Goal: Obtain resource: Download file/media

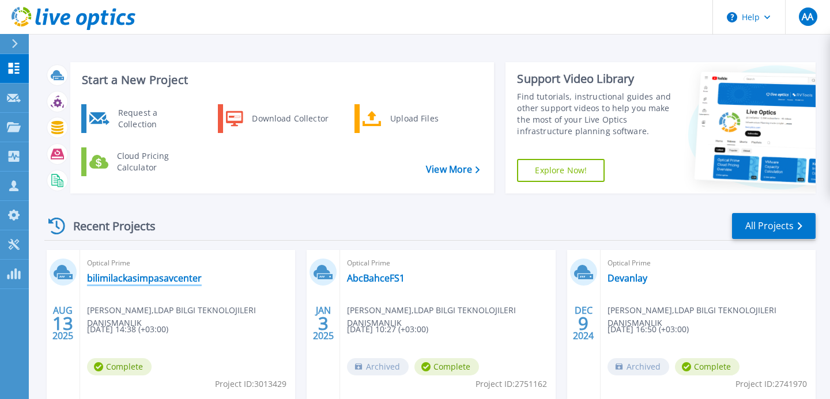
click at [148, 280] on link "bilimilackasimpasavcenter" at bounding box center [144, 279] width 115 height 12
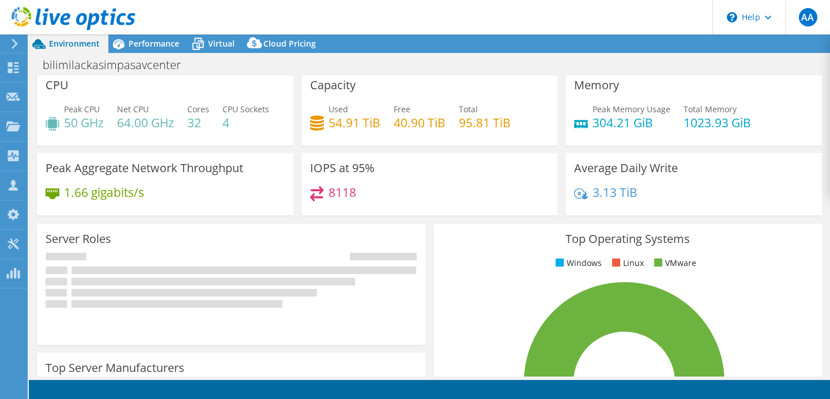
scroll to position [10, 0]
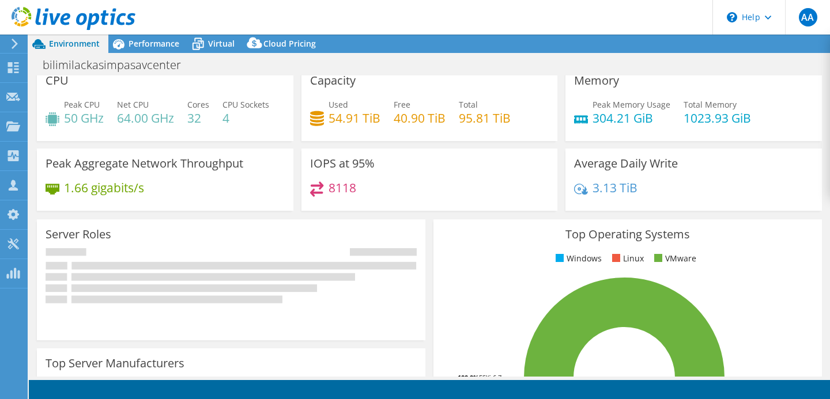
select select "EUFrankfurt"
select select "USD"
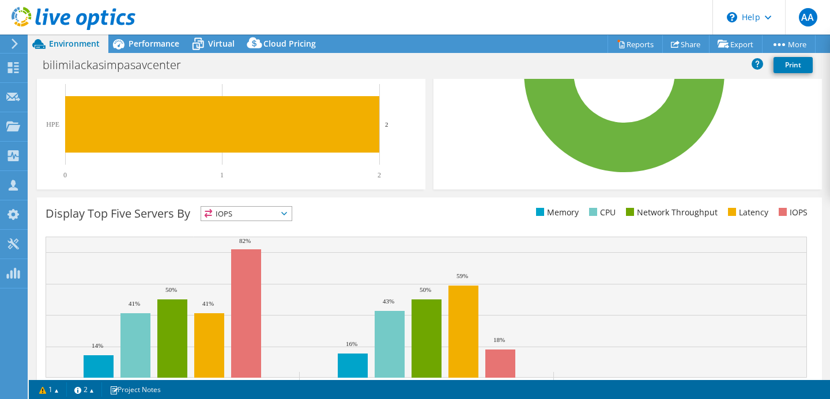
scroll to position [0, 0]
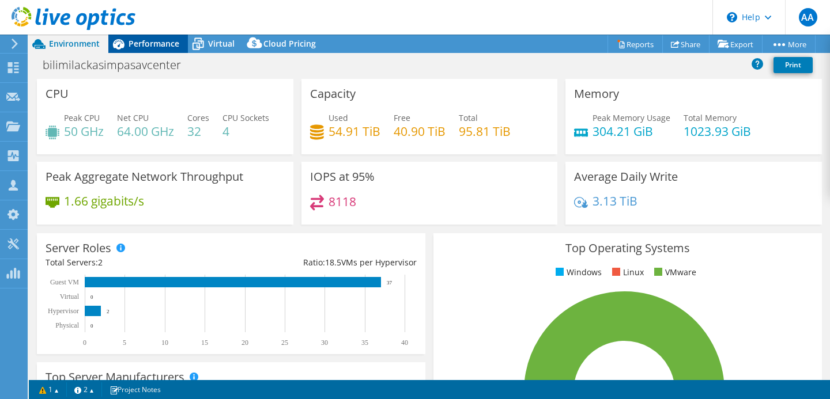
click at [152, 44] on span "Performance" at bounding box center [153, 43] width 51 height 11
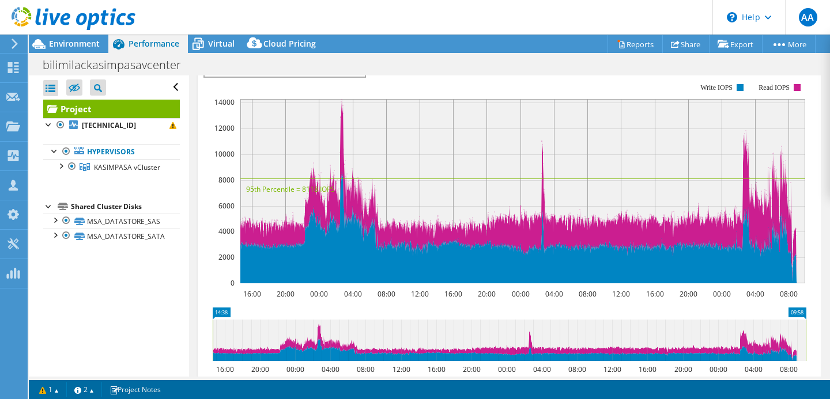
scroll to position [354, 0]
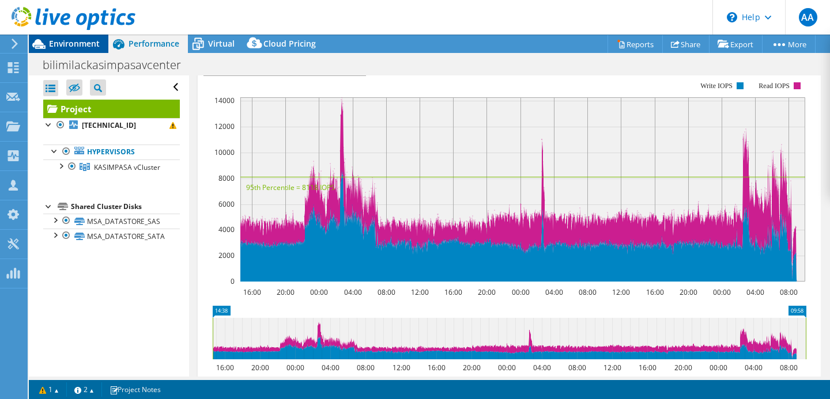
click at [65, 43] on span "Environment" at bounding box center [74, 43] width 51 height 11
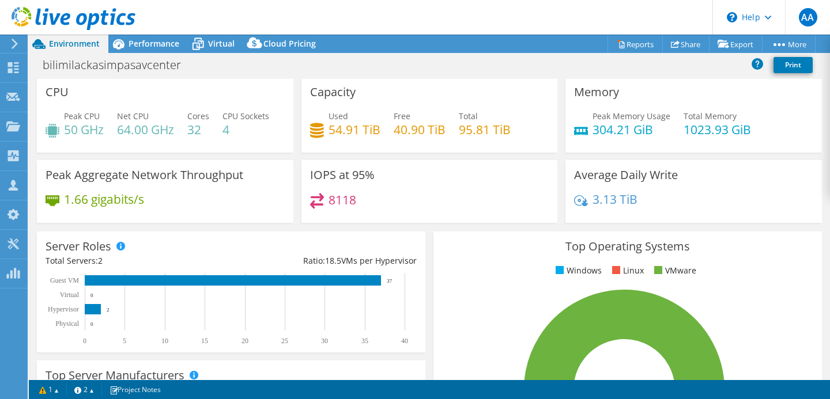
scroll to position [0, 0]
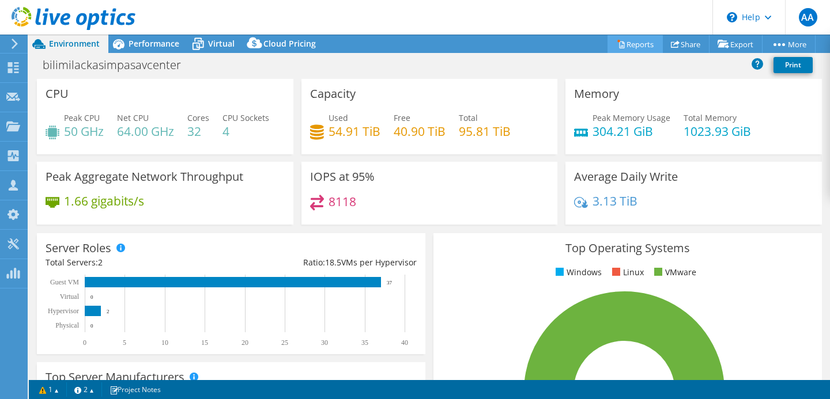
click at [628, 40] on link "Reports" at bounding box center [634, 44] width 55 height 18
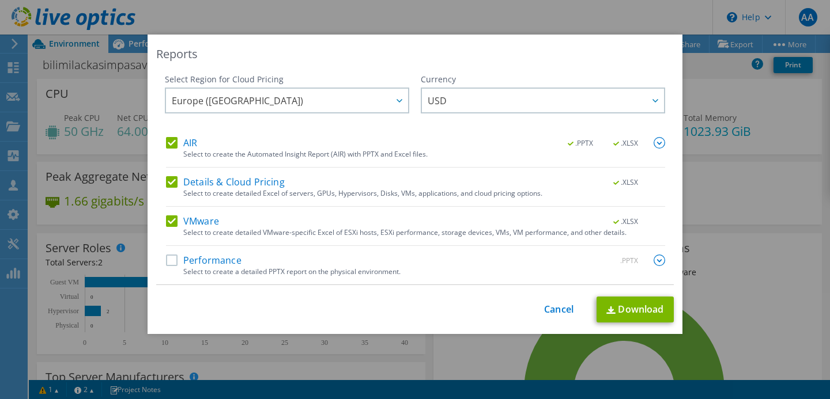
click at [171, 263] on label "Performance" at bounding box center [203, 261] width 75 height 12
click at [0, 0] on input "Performance" at bounding box center [0, 0] width 0 height 0
click at [170, 183] on label "Details & Cloud Pricing" at bounding box center [225, 182] width 119 height 12
click at [0, 0] on input "Details & Cloud Pricing" at bounding box center [0, 0] width 0 height 0
click at [172, 225] on label "VMware" at bounding box center [192, 222] width 53 height 12
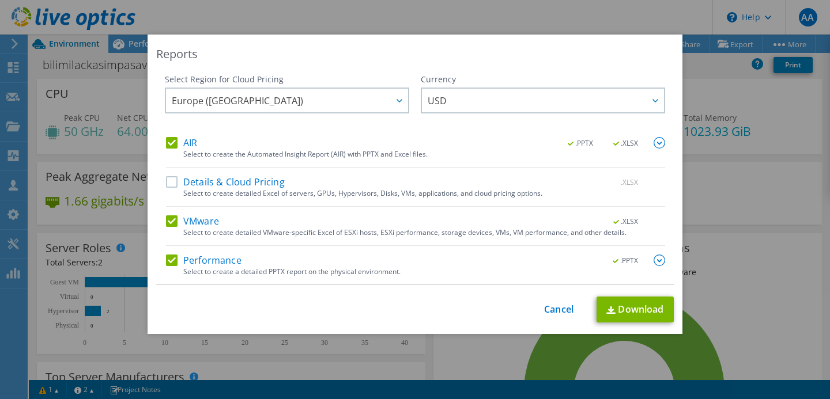
click at [0, 0] on input "VMware" at bounding box center [0, 0] width 0 height 0
click at [173, 222] on label "VMware" at bounding box center [192, 222] width 53 height 12
click at [0, 0] on input "VMware" at bounding box center [0, 0] width 0 height 0
click at [627, 314] on link "Download" at bounding box center [634, 310] width 77 height 26
click at [552, 309] on link "Cancel" at bounding box center [558, 309] width 29 height 11
